Goal: Task Accomplishment & Management: Manage account settings

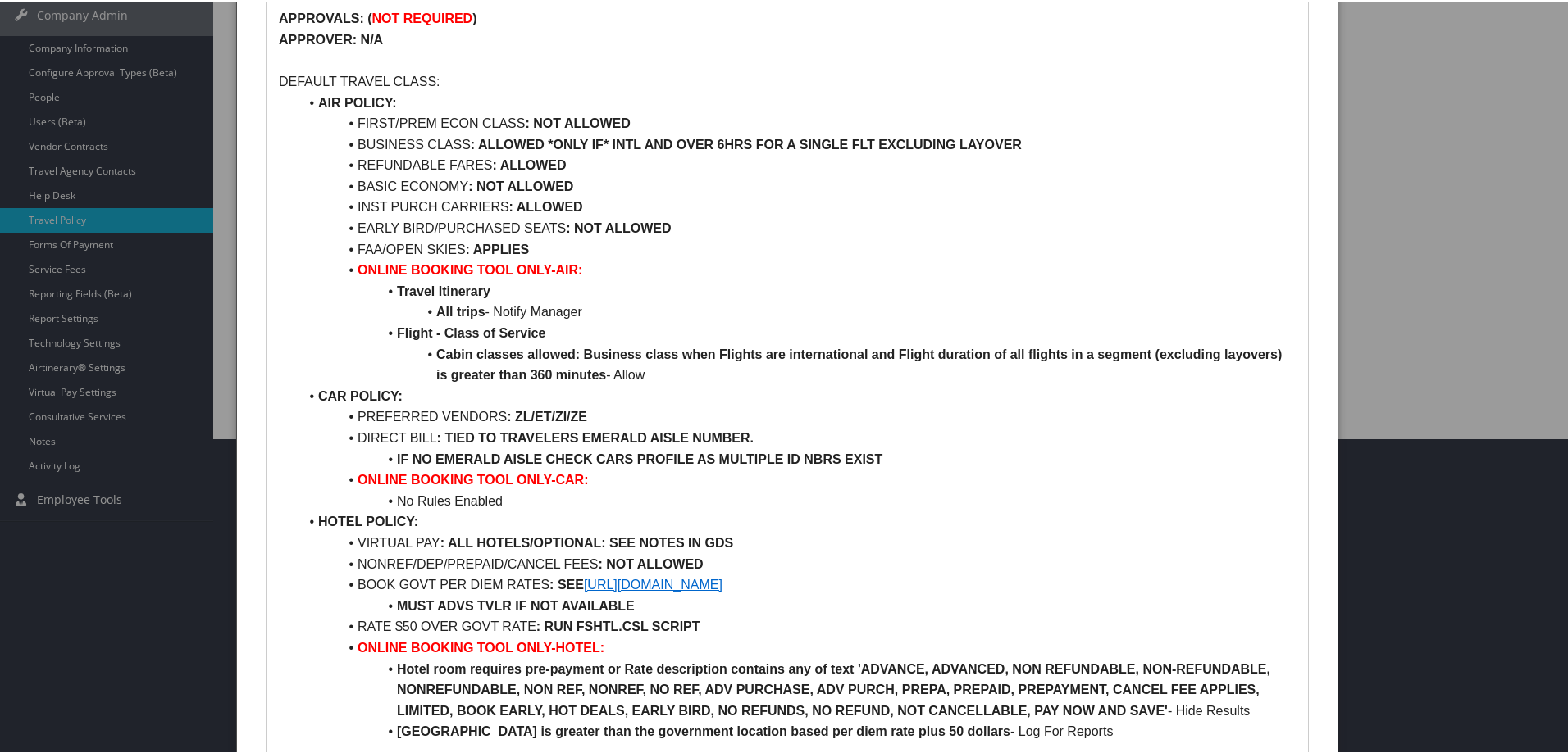
scroll to position [328, 0]
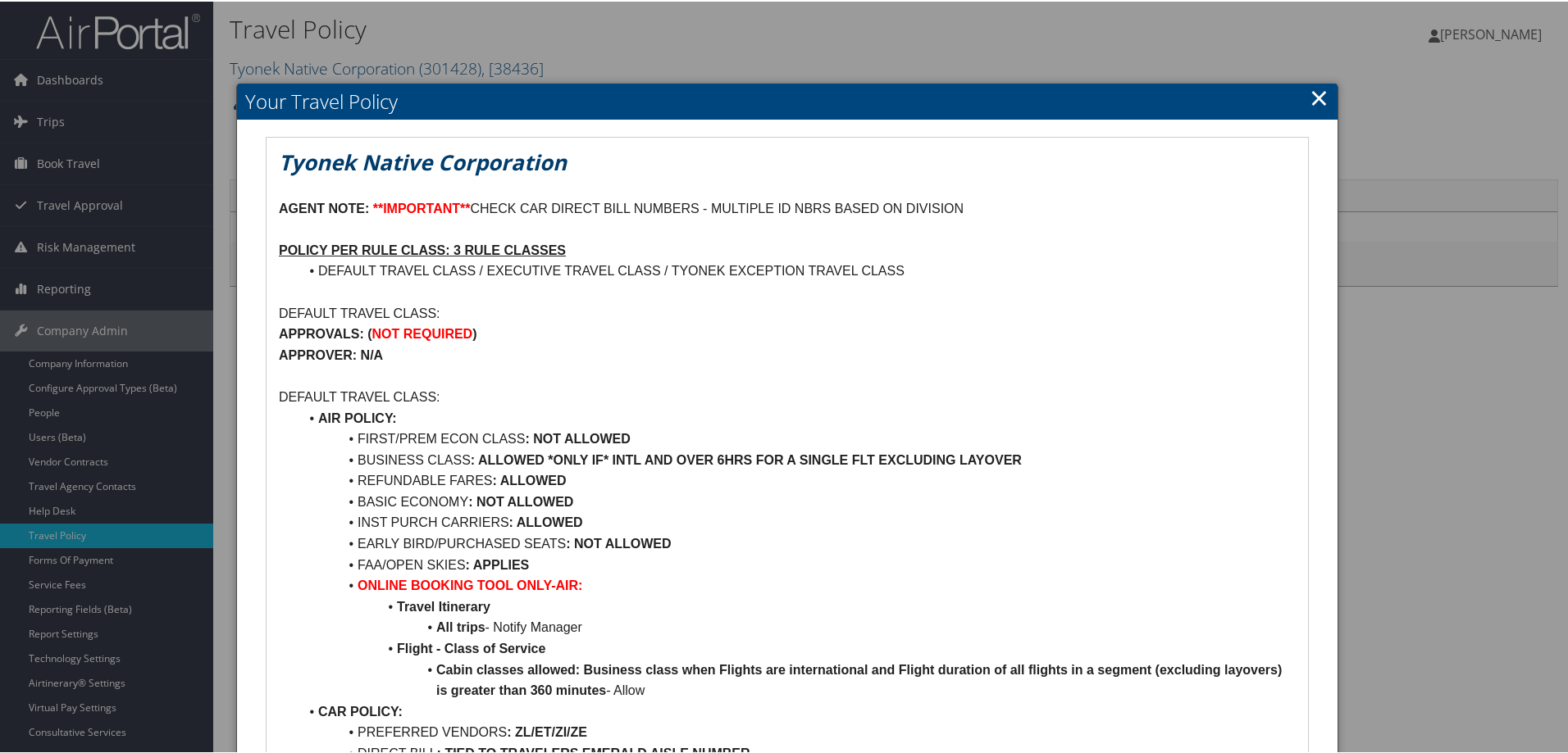
scroll to position [164, 0]
